Goal: Task Accomplishment & Management: Manage account settings

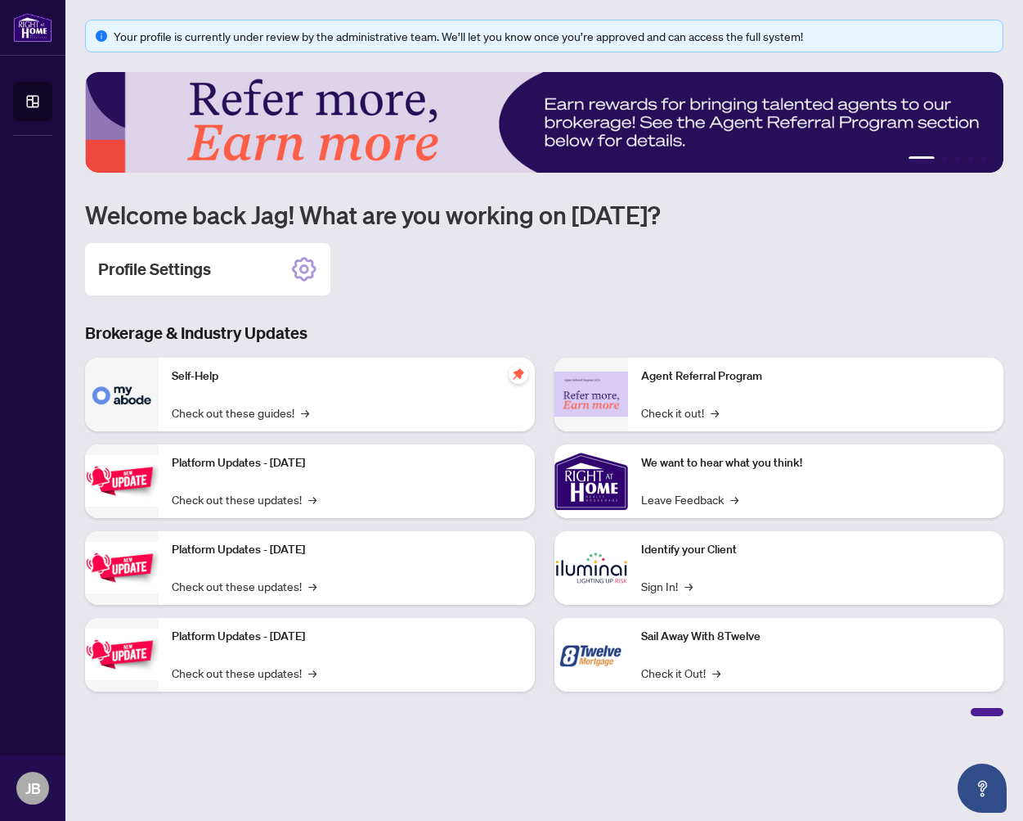
click at [242, 392] on div "Self-Help Check out these guides! →" at bounding box center [347, 395] width 376 height 74
click at [151, 390] on img at bounding box center [122, 395] width 74 height 74
click at [182, 382] on p "Self-Help" at bounding box center [347, 376] width 350 height 18
click at [453, 416] on div "Self-Help Check out these guides! →" at bounding box center [347, 395] width 376 height 74
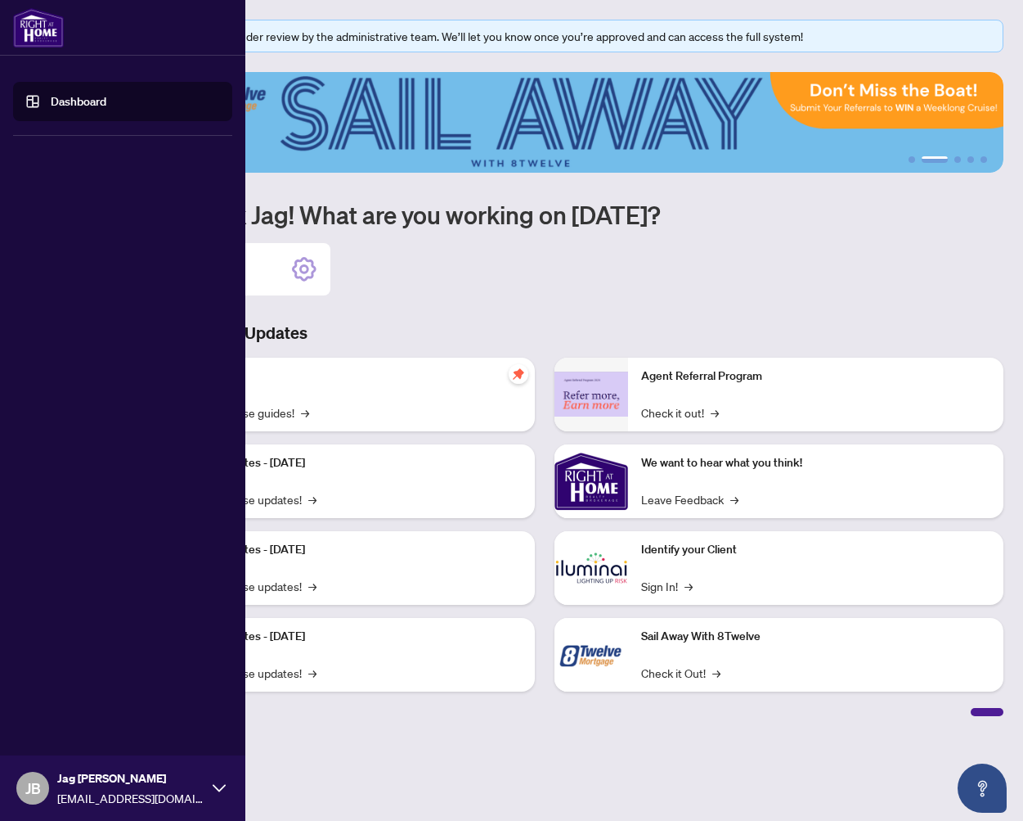
click at [23, 783] on span "JB" at bounding box center [32, 787] width 33 height 33
click at [36, 774] on span "JB" at bounding box center [32, 787] width 33 height 33
click at [61, 725] on span "Profile Settings" at bounding box center [86, 725] width 78 height 26
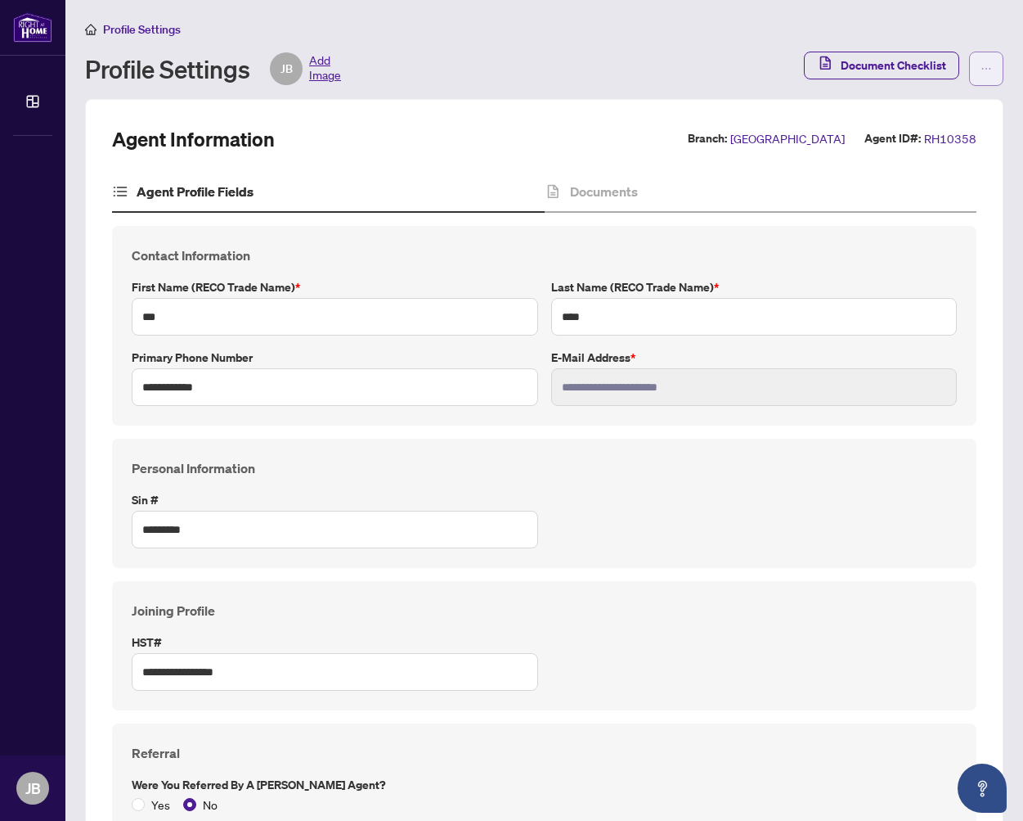
click at [995, 71] on button "button" at bounding box center [986, 69] width 34 height 34
click at [938, 106] on span "Agent Activity History" at bounding box center [935, 105] width 112 height 18
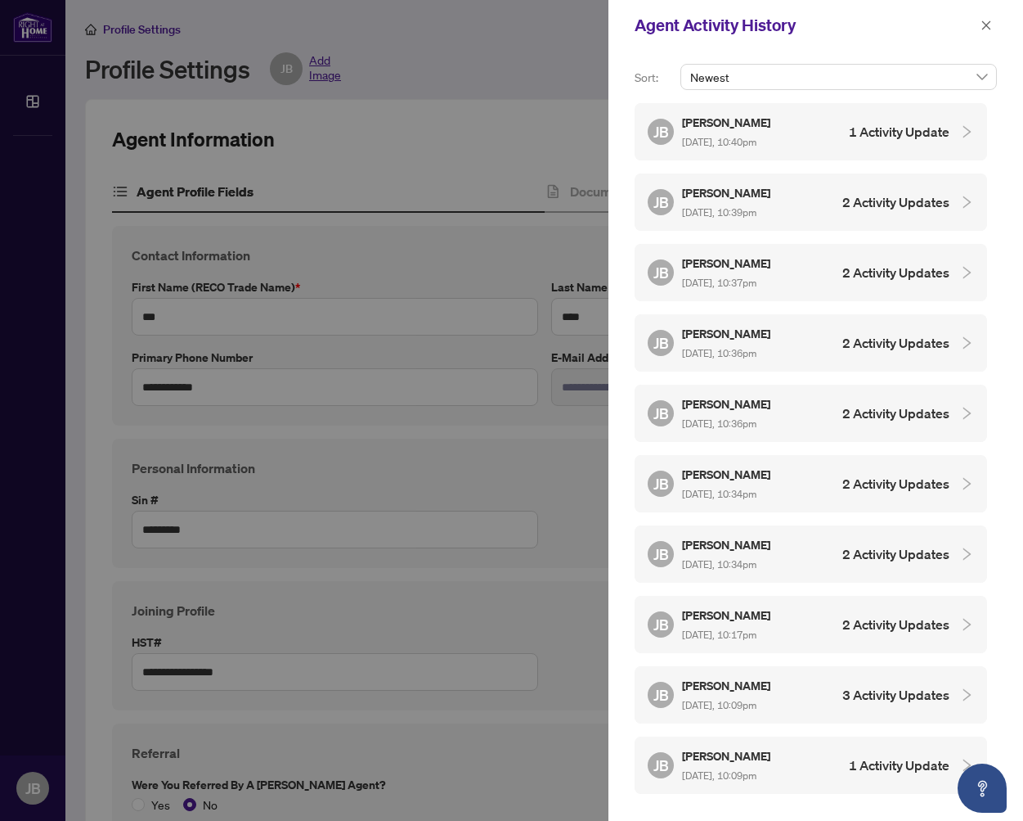
click at [295, 39] on div at bounding box center [511, 410] width 1023 height 821
drag, startPoint x: 147, startPoint y: 34, endPoint x: 137, endPoint y: 32, distance: 10.0
click at [141, 32] on div at bounding box center [511, 410] width 1023 height 821
click at [107, 31] on div at bounding box center [511, 410] width 1023 height 821
click at [989, 21] on icon "close" at bounding box center [986, 25] width 11 height 11
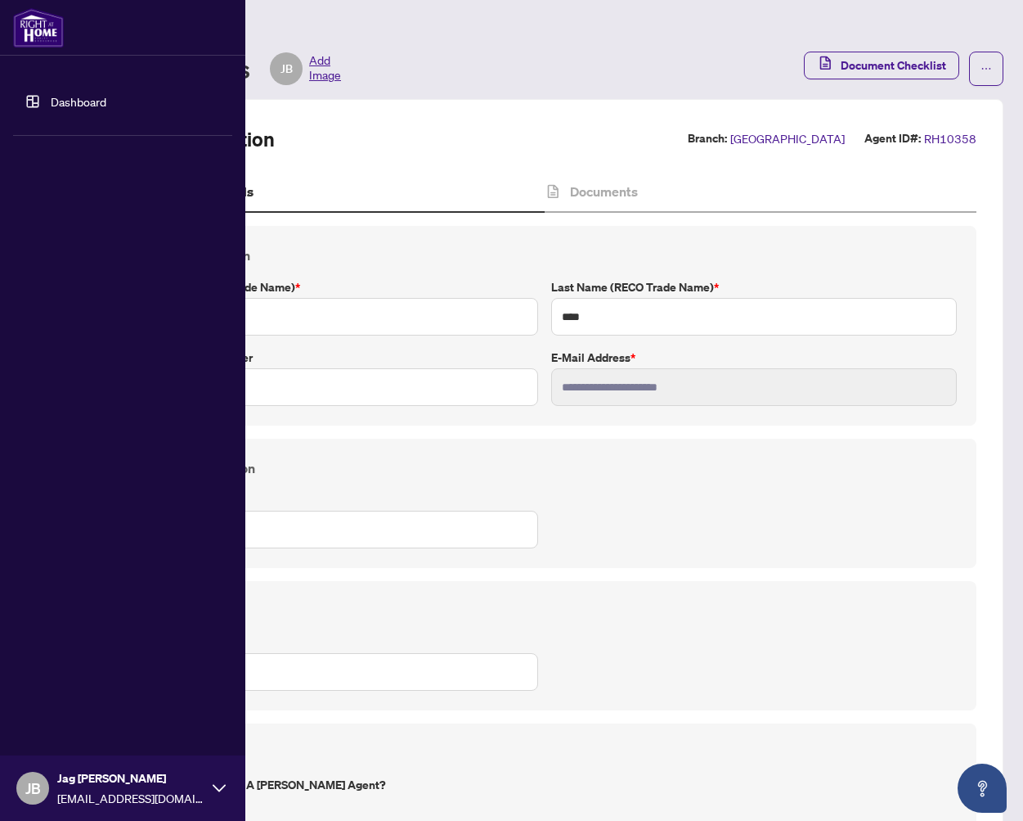
click at [51, 97] on link "Dashboard" at bounding box center [79, 101] width 56 height 15
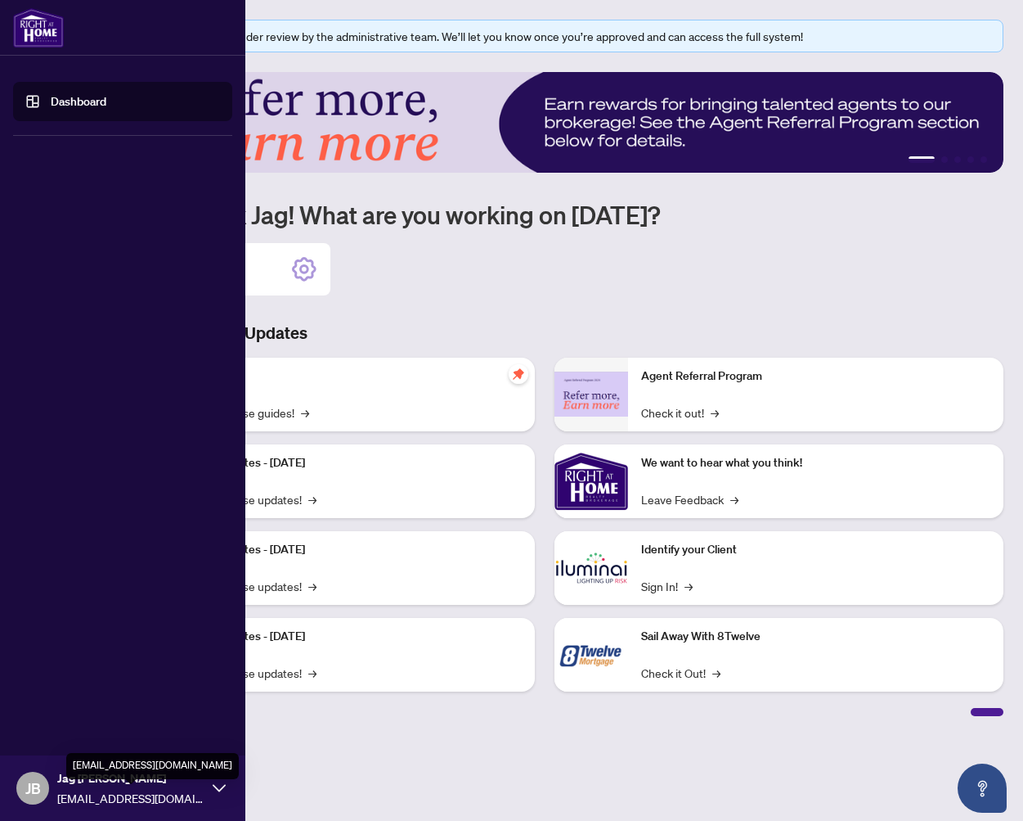
click at [216, 785] on icon at bounding box center [219, 787] width 13 height 13
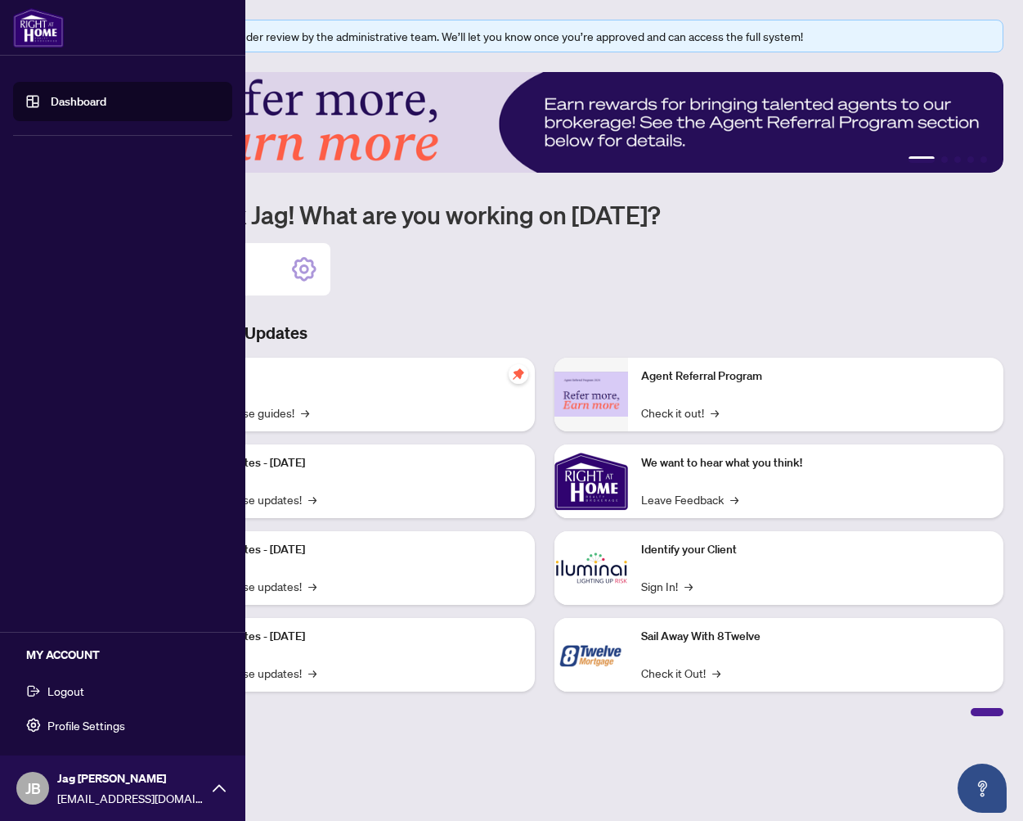
click at [55, 690] on span "Logout" at bounding box center [65, 690] width 37 height 26
